Goal: Task Accomplishment & Management: Check status

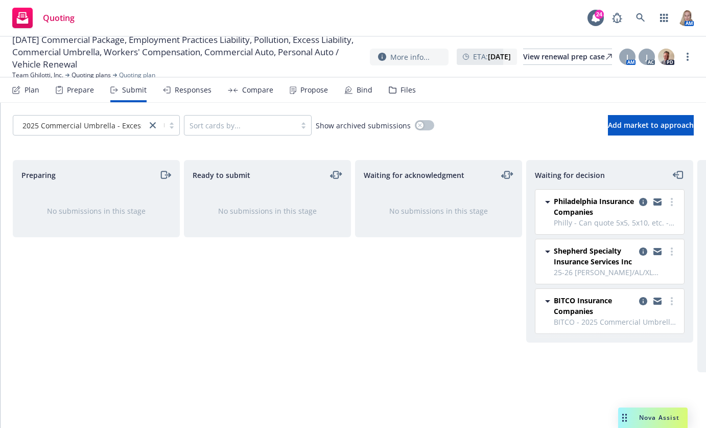
click at [277, 9] on div "Quoting 24 AM" at bounding box center [353, 18] width 706 height 37
click at [290, 338] on div "Ready to submit No submissions in this stage" at bounding box center [267, 283] width 167 height 246
